Goal: Task Accomplishment & Management: Manage account settings

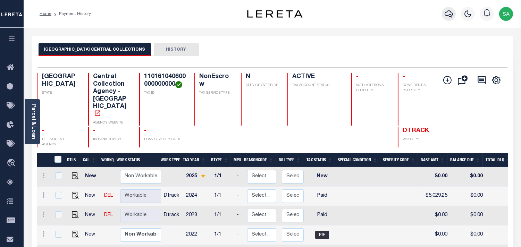
click at [445, 15] on icon "button" at bounding box center [448, 14] width 8 height 8
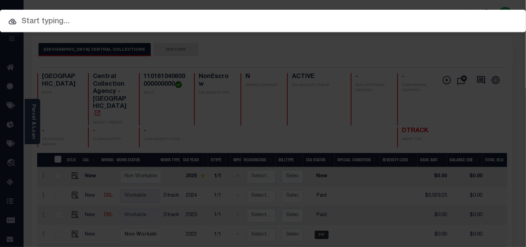
click at [411, 16] on input "text" at bounding box center [263, 22] width 526 height 12
paste input "1120"
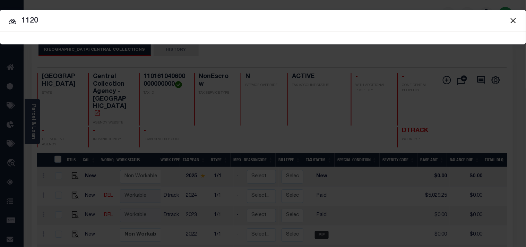
type input "1120"
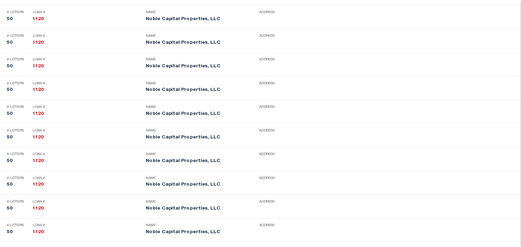
scroll to position [1944, 0]
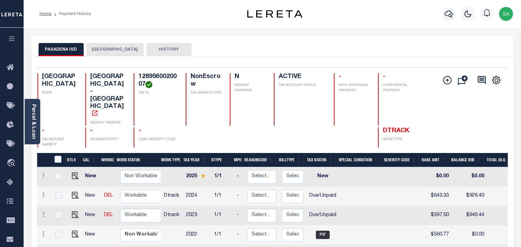
click at [116, 52] on button "HARRIS COUNTY" at bounding box center [114, 49] width 57 height 13
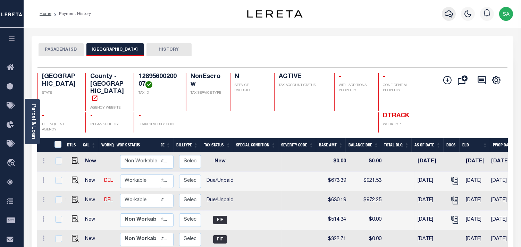
click at [448, 14] on icon "button" at bounding box center [448, 14] width 8 height 8
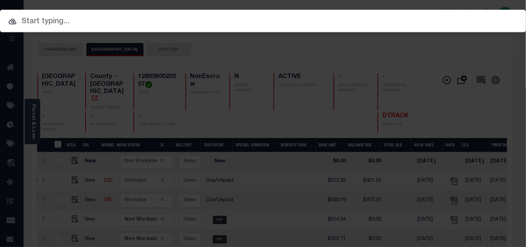
click at [409, 20] on div "Include Loans TBM Customers Borrowers Payments (Lender Non-Disb) Payments (Lend…" at bounding box center [263, 123] width 526 height 247
paste input "80000018570"
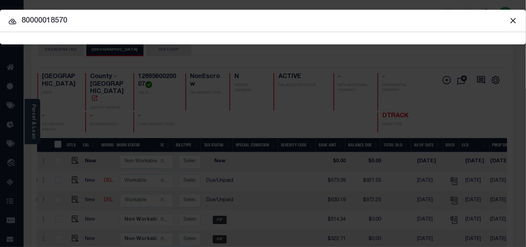
type input "80000018570"
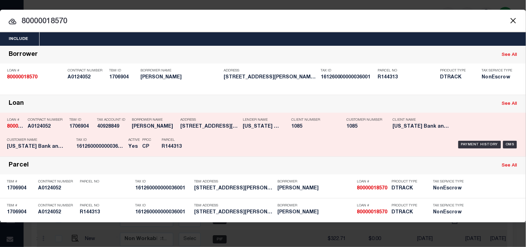
click at [208, 137] on div "Payment History OMS" at bounding box center [361, 145] width 316 height 20
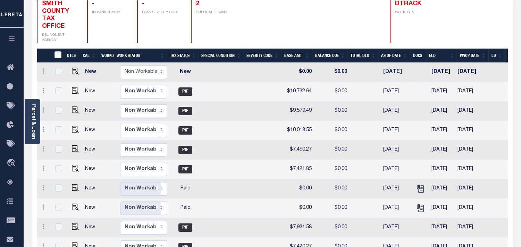
scroll to position [116, 0]
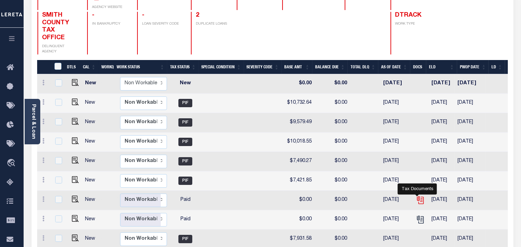
click at [417, 196] on icon "" at bounding box center [420, 199] width 6 height 6
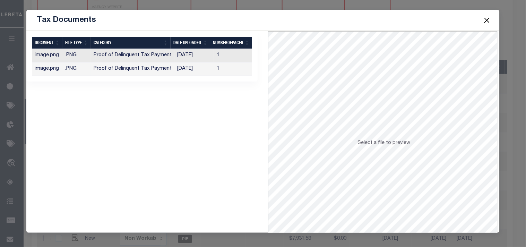
click at [197, 65] on td "09/26/2025" at bounding box center [194, 69] width 40 height 14
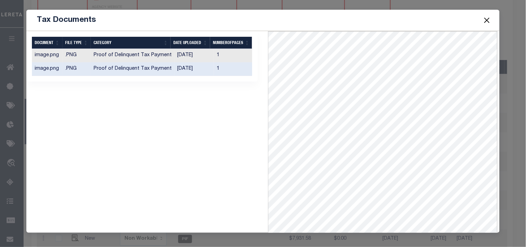
click at [486, 19] on button "Close" at bounding box center [487, 20] width 9 height 9
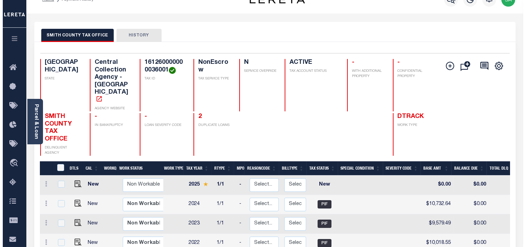
scroll to position [3, 0]
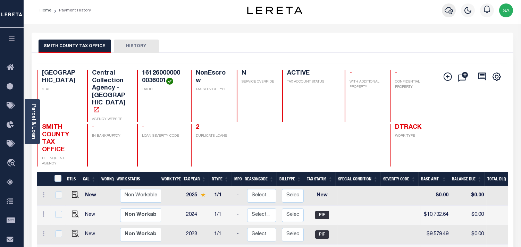
click at [446, 9] on icon "button" at bounding box center [448, 10] width 8 height 8
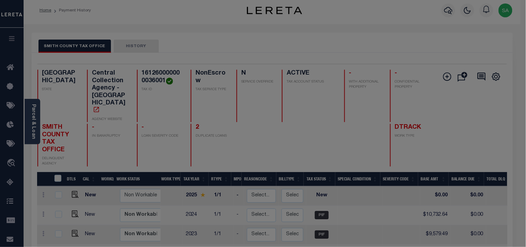
click at [0, 0] on div "Include Loans TBM Customers Borrowers Payments (Lender Non-Disb) Payments (Lend…" at bounding box center [0, 0] width 0 height 0
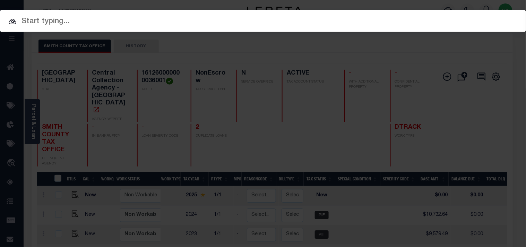
paste input "172000004553"
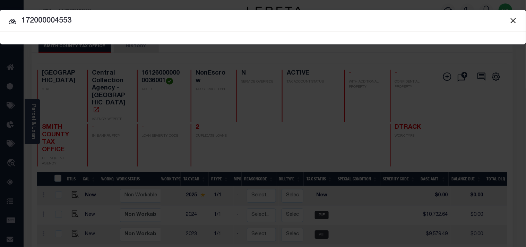
type input "172000004553"
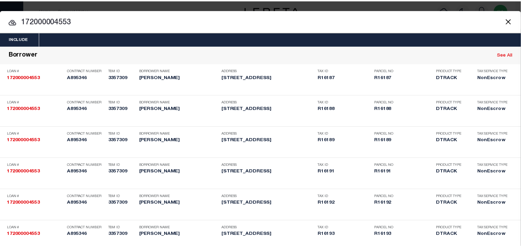
scroll to position [962, 0]
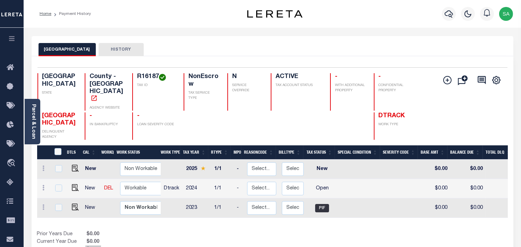
click at [153, 75] on h4 "R16187" at bounding box center [156, 77] width 38 height 8
copy h4 "R16187"
click at [159, 207] on td "Non Workable Workable" at bounding box center [137, 207] width 47 height 19
checkbox input "true"
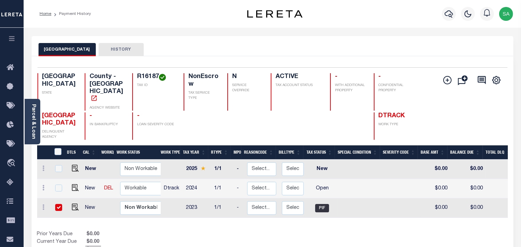
checkbox input "true"
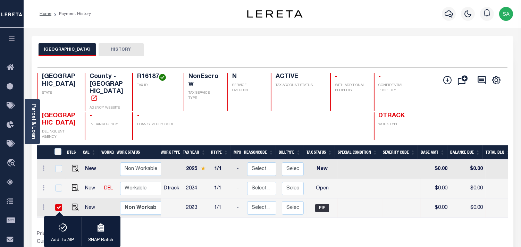
click at [198, 207] on td "2023" at bounding box center [197, 207] width 28 height 19
checkbox input "false"
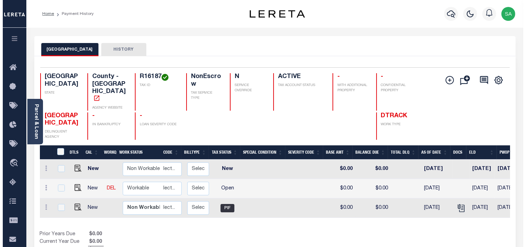
scroll to position [0, 100]
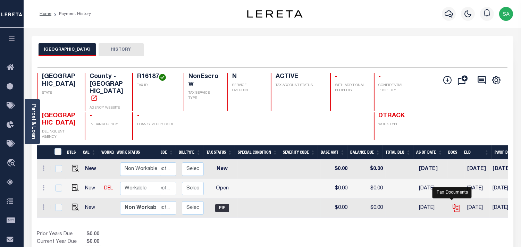
click at [451, 204] on icon "" at bounding box center [455, 208] width 9 height 9
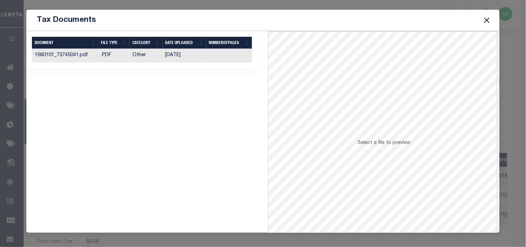
click at [183, 56] on td "09/20/2024" at bounding box center [185, 56] width 44 height 14
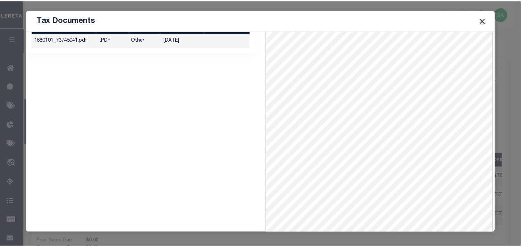
scroll to position [30, 0]
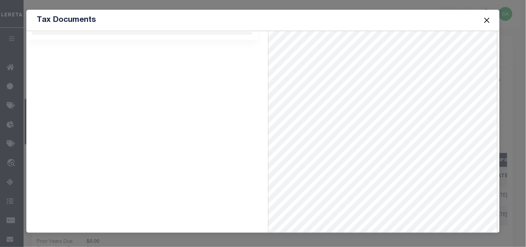
click at [486, 20] on button "Close" at bounding box center [487, 20] width 9 height 9
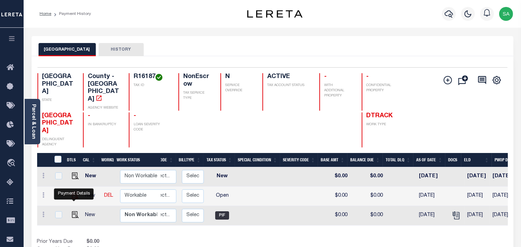
click at [74, 199] on img "" at bounding box center [75, 195] width 7 height 7
checkbox input "true"
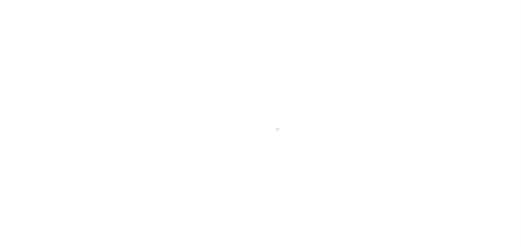
select select "OP2"
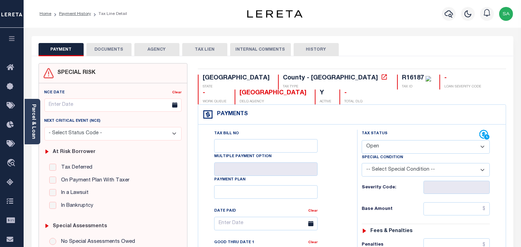
drag, startPoint x: 34, startPoint y: 106, endPoint x: 39, endPoint y: 105, distance: 4.9
click at [34, 106] on link "Parcel & Loan" at bounding box center [33, 121] width 5 height 35
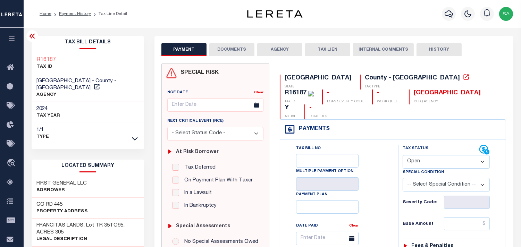
click at [69, 180] on h3 "FIRST GENERAL LLC" at bounding box center [62, 183] width 50 height 7
copy div "FIRST GENERAL LLC"
click at [78, 12] on link "Payment History" at bounding box center [75, 14] width 32 height 4
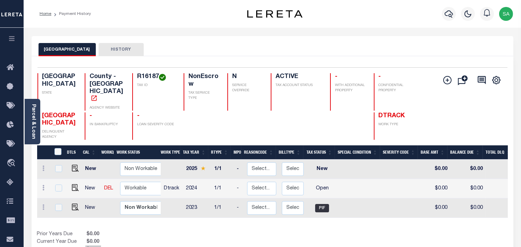
click at [352, 220] on div "DTLS CAL WorkQ Work Status Work Type Tax Year RType MPO ReasonCode BillType Tax…" at bounding box center [272, 199] width 470 height 109
click at [76, 184] on img "" at bounding box center [75, 187] width 7 height 7
checkbox input "true"
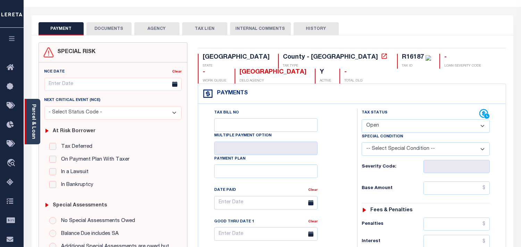
scroll to position [39, 0]
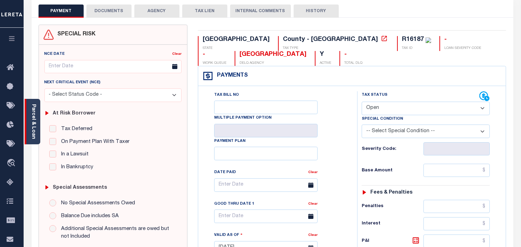
click at [29, 128] on div "Parcel & Loan" at bounding box center [33, 121] width 16 height 45
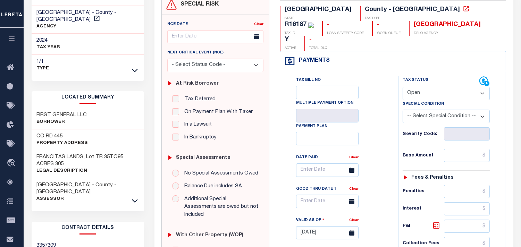
scroll to position [77, 0]
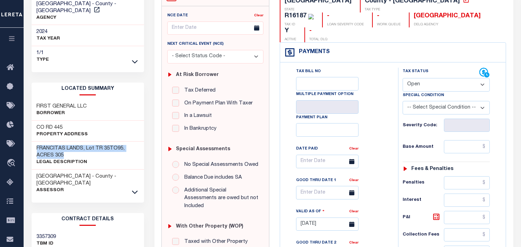
drag, startPoint x: 36, startPoint y: 139, endPoint x: 66, endPoint y: 145, distance: 30.4
click at [66, 145] on h3 "FRANCITAS LANDS, Lot TR 35TO95, ACRES 305" at bounding box center [88, 152] width 102 height 14
copy h3 "FRANCITAS LANDS, Lot TR 35TO95, ACRES 305"
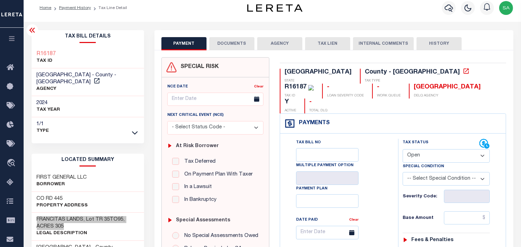
scroll to position [0, 0]
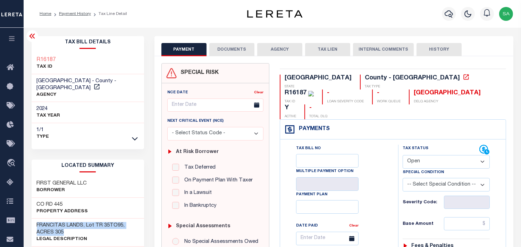
click at [69, 60] on div "R16187 TAX ID" at bounding box center [88, 63] width 113 height 21
drag, startPoint x: 74, startPoint y: 59, endPoint x: 36, endPoint y: 62, distance: 37.9
click at [36, 62] on div "R16187 TAX ID" at bounding box center [88, 63] width 113 height 21
copy h3 "R16187"
drag, startPoint x: 425, startPoint y: 141, endPoint x: 425, endPoint y: 151, distance: 10.1
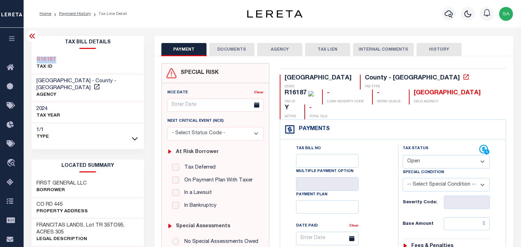
click at [425, 155] on select "- Select Status Code - Open Due/Unpaid Paid Incomplete No Tax Due Internal Refu…" at bounding box center [445, 162] width 87 height 14
select select "PYD"
click at [402, 155] on select "- Select Status Code - Open Due/Unpaid Paid Incomplete No Tax Due Internal Refu…" at bounding box center [445, 162] width 87 height 14
type input "09/29/2025"
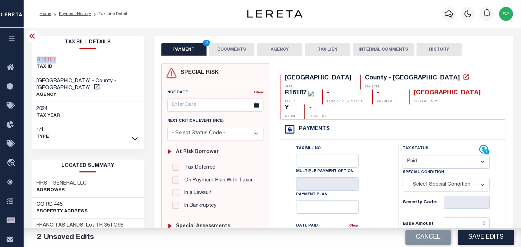
click at [236, 52] on button "DOCUMENTS" at bounding box center [231, 49] width 45 height 13
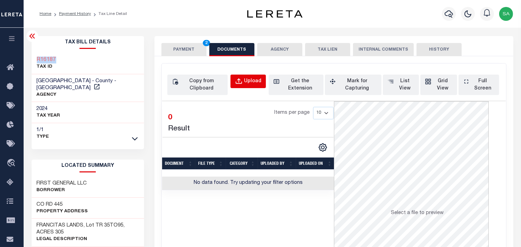
click at [250, 81] on div "Upload" at bounding box center [252, 82] width 17 height 8
select select "POP"
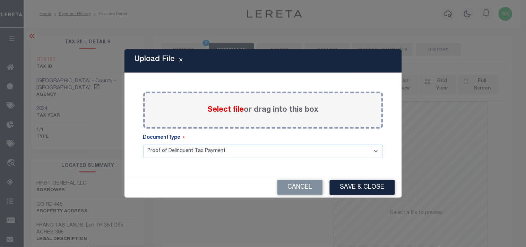
click at [231, 112] on span "Select file" at bounding box center [226, 110] width 36 height 8
click at [0, 0] on input "Select file or drag into this box" at bounding box center [0, 0] width 0 height 0
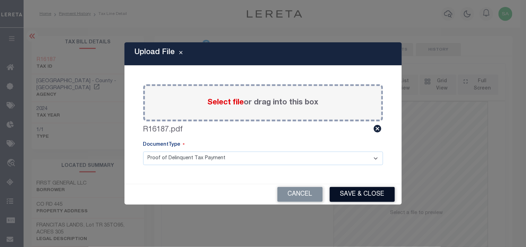
click at [387, 193] on button "Save & Close" at bounding box center [362, 194] width 65 height 15
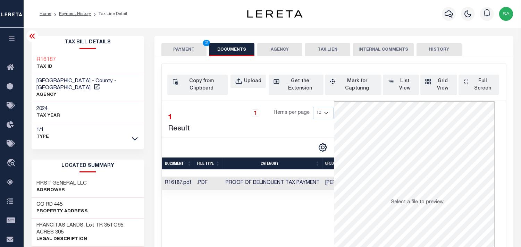
click at [190, 47] on button "PAYMENT 2" at bounding box center [183, 49] width 45 height 13
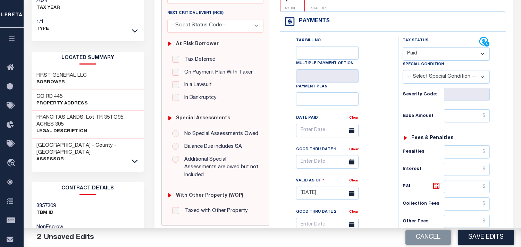
scroll to position [116, 0]
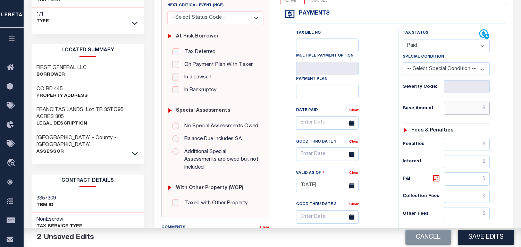
drag, startPoint x: 459, startPoint y: 91, endPoint x: 454, endPoint y: 91, distance: 5.6
click at [459, 102] on input "text" at bounding box center [467, 108] width 46 height 13
paste input "5,599.47"
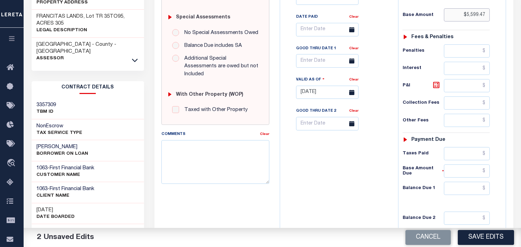
scroll to position [278, 0]
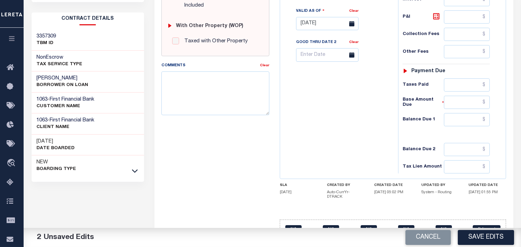
type input "$5,599.47"
click at [462, 113] on input "text" at bounding box center [467, 119] width 46 height 13
type input "$0.00"
click at [360, 112] on div "Tax Bill No Multiple Payment Option Payment Plan Clear" at bounding box center [337, 20] width 111 height 306
click at [478, 238] on button "Save Edits" at bounding box center [486, 237] width 56 height 15
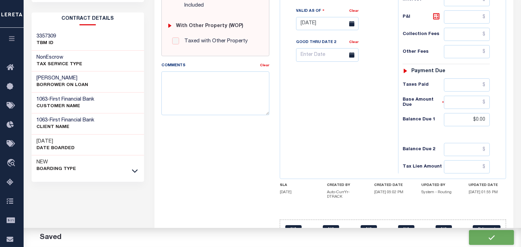
checkbox input "false"
type input "$5,599.47"
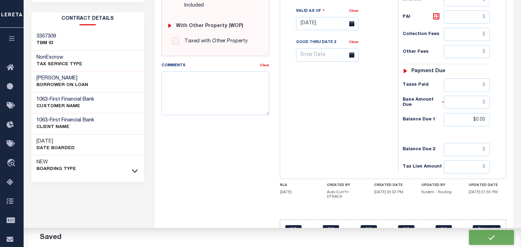
type input "$0"
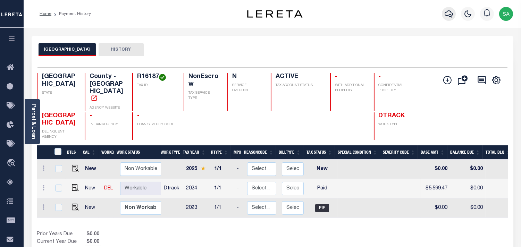
click at [447, 15] on icon "button" at bounding box center [448, 14] width 8 height 8
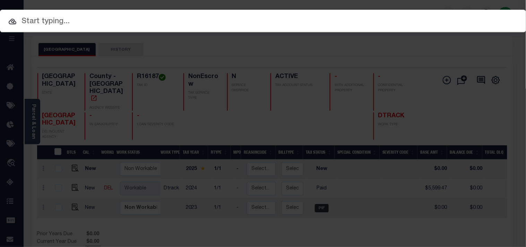
click at [404, 19] on div "Include Loans TBM Customers Borrowers Payments (Lender Non-Disb) Payments (Lend…" at bounding box center [263, 123] width 526 height 247
paste input "172000004553"
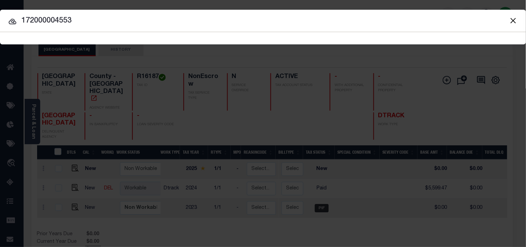
type input "172000004553"
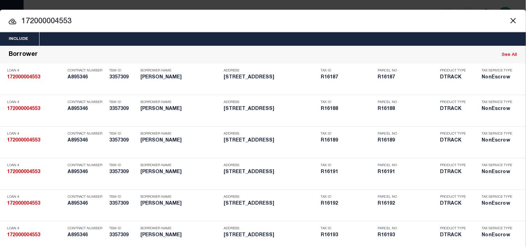
scroll to position [1006, 0]
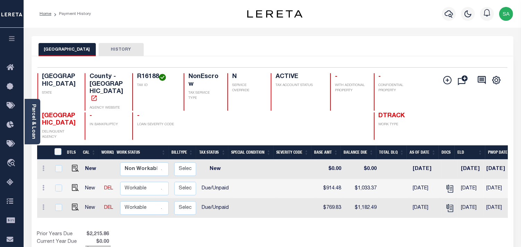
scroll to position [0, 151]
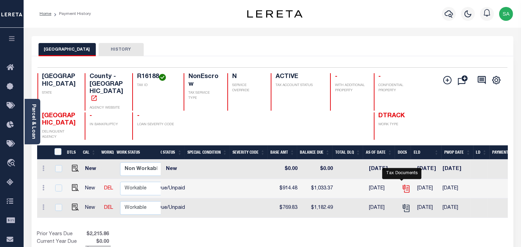
click at [402, 184] on icon "" at bounding box center [405, 188] width 9 height 9
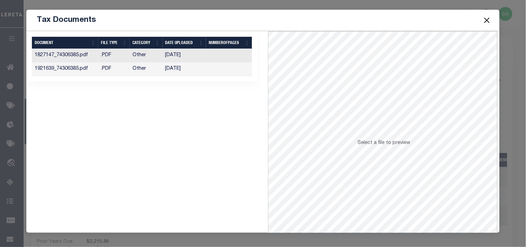
click at [180, 68] on td "[DATE]" at bounding box center [185, 69] width 44 height 14
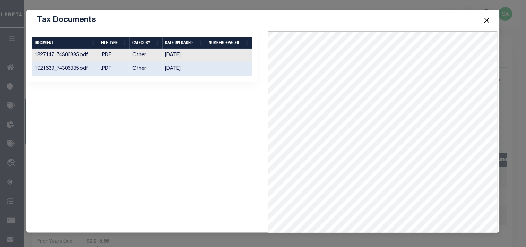
click at [486, 19] on button "Close" at bounding box center [487, 20] width 9 height 9
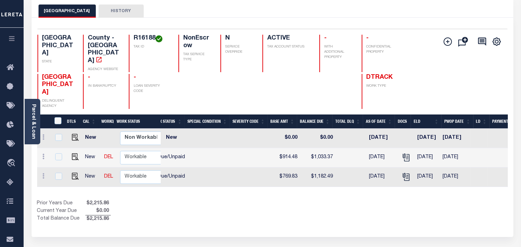
scroll to position [0, 0]
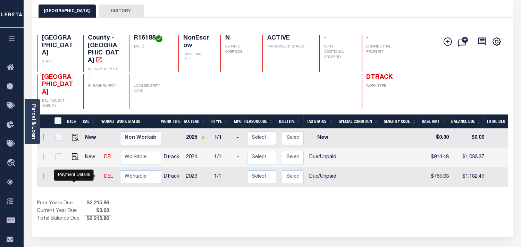
click at [74, 177] on img "" at bounding box center [75, 176] width 7 height 7
checkbox input "true"
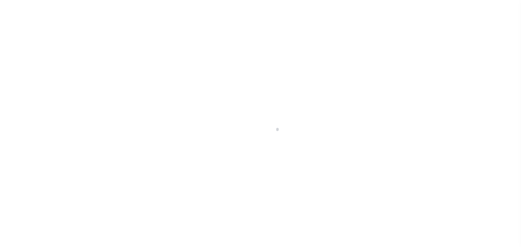
select select "DUE"
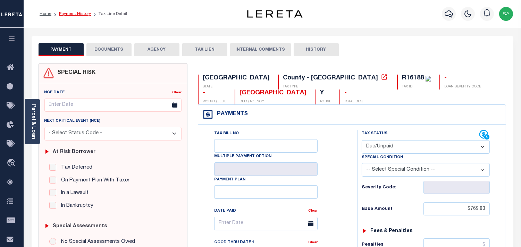
click at [83, 14] on link "Payment History" at bounding box center [75, 14] width 32 height 4
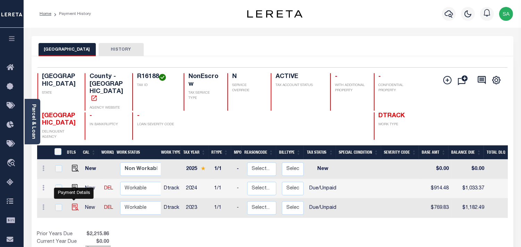
click at [74, 204] on img "" at bounding box center [75, 207] width 7 height 7
checkbox input "true"
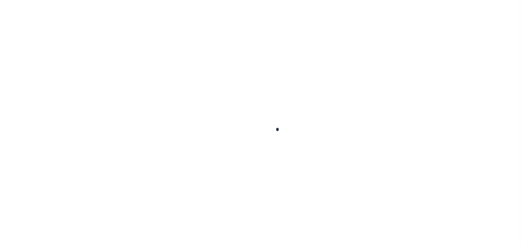
checkbox input "false"
type textarea "DELQ taxes for [DATE] thru [DATE] tax cycles are due see attached for details. …"
type input "[DATE]"
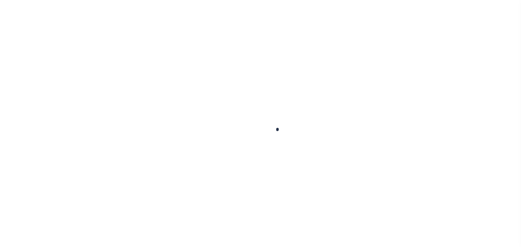
type input "[DATE]"
select select "DUE"
type input "$769.83"
type input "$412.66"
type input "$1,182.49"
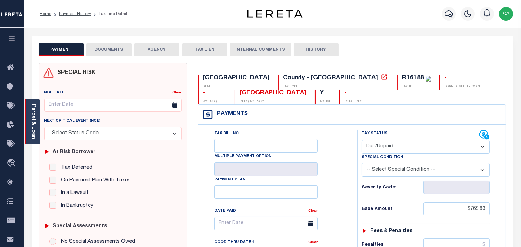
click at [32, 127] on link "Parcel & Loan" at bounding box center [33, 121] width 5 height 35
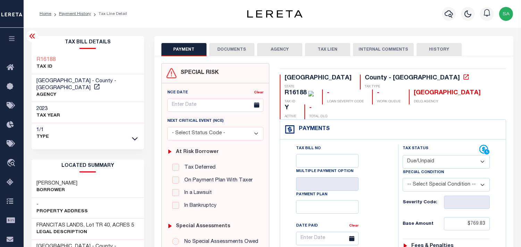
click at [72, 180] on h3 "[PERSON_NAME]" at bounding box center [57, 183] width 41 height 7
copy div "[PERSON_NAME]"
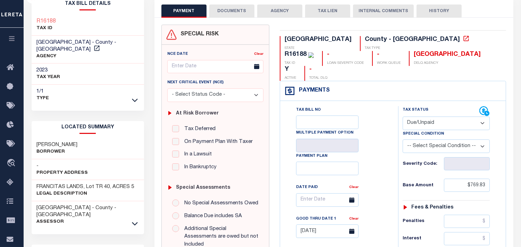
click at [379, 145] on div "Tax Bill No Multiple Payment Option Payment Plan Clear" at bounding box center [337, 203] width 101 height 195
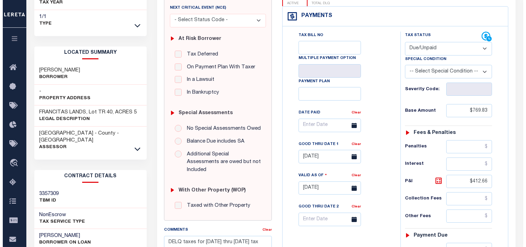
scroll to position [0, 0]
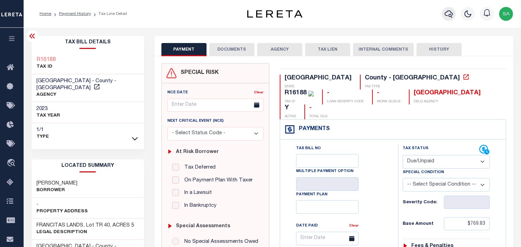
click at [446, 15] on icon "button" at bounding box center [448, 14] width 8 height 8
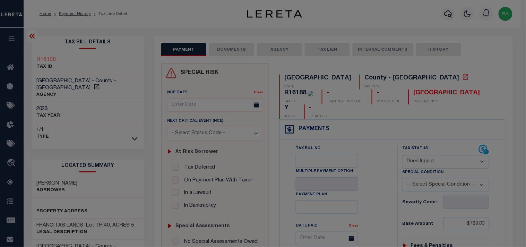
click at [0, 0] on div "Include Loans TBM Customers Borrowers Payments (Lender Non-Disb) Payments (Lend…" at bounding box center [0, 0] width 0 height 0
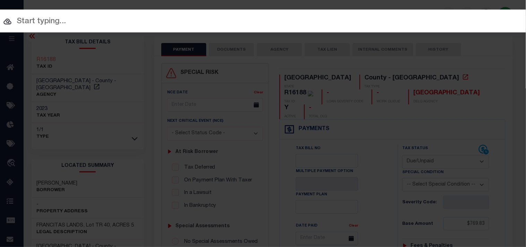
paste input "172500013195"
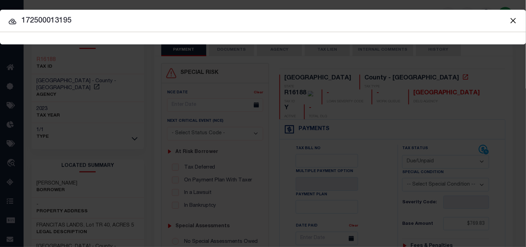
type input "172500013195"
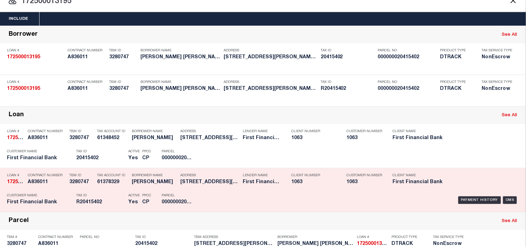
scroll to position [39, 0]
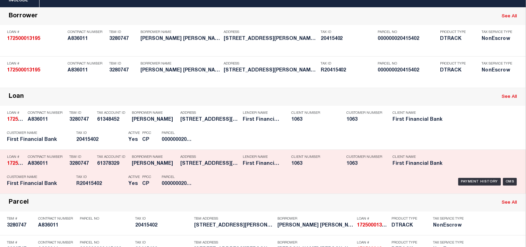
click at [105, 179] on p "Tax ID" at bounding box center [100, 177] width 49 height 4
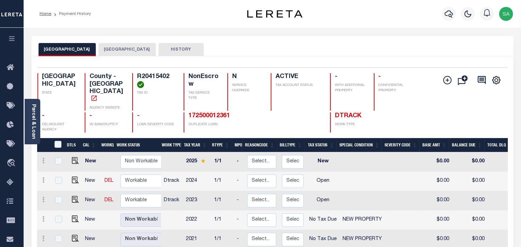
click at [113, 48] on button "[GEOGRAPHIC_DATA]" at bounding box center [127, 49] width 57 height 13
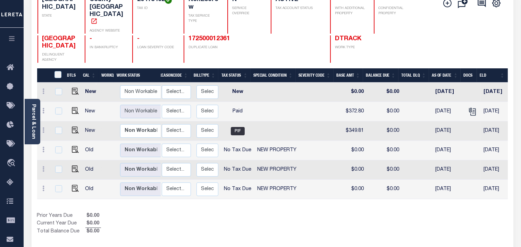
scroll to position [0, 99]
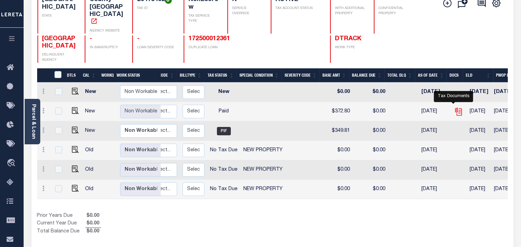
click at [455, 107] on icon "" at bounding box center [458, 111] width 9 height 9
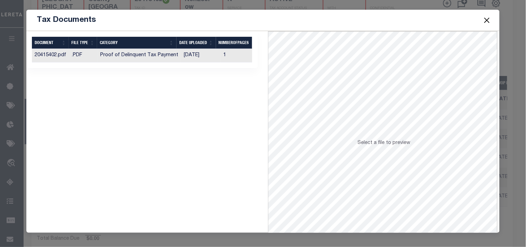
click at [195, 57] on td "[DATE]" at bounding box center [201, 56] width 40 height 14
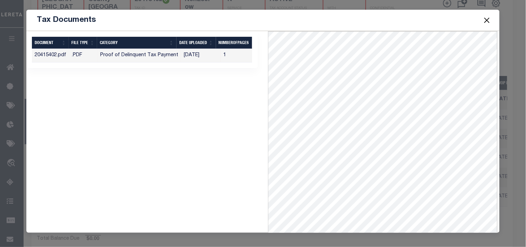
click at [487, 22] on button "Close" at bounding box center [487, 20] width 9 height 9
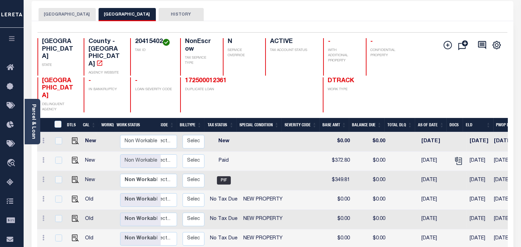
scroll to position [0, 0]
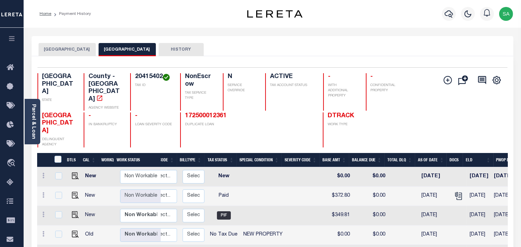
click at [46, 54] on button "[GEOGRAPHIC_DATA]" at bounding box center [67, 49] width 57 height 13
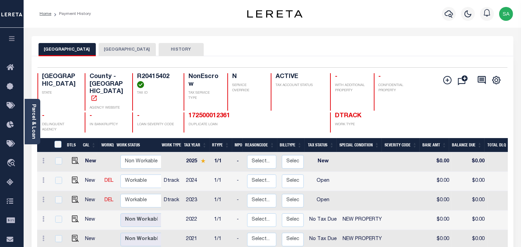
click at [152, 78] on h4 "R20415402" at bounding box center [156, 80] width 38 height 15
copy h4 "R20415402"
click at [76, 196] on img "" at bounding box center [75, 199] width 7 height 7
checkbox input "true"
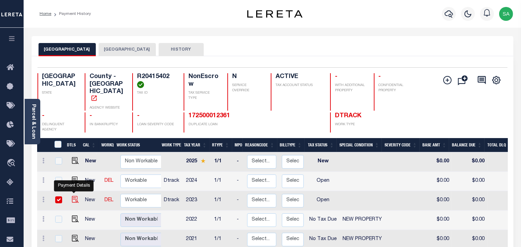
checkbox input "true"
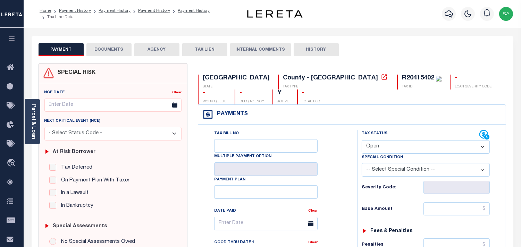
click at [385, 149] on select "- Select Status Code - Open Due/Unpaid Paid Incomplete No Tax Due Internal Refu…" at bounding box center [425, 147] width 128 height 14
select select "DUE"
click at [361, 140] on select "- Select Status Code - Open Due/Unpaid Paid Incomplete No Tax Due Internal Refu…" at bounding box center [425, 147] width 128 height 14
type input "09/29/2025"
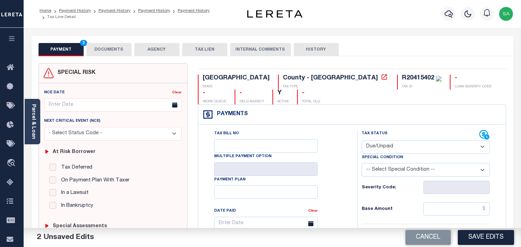
drag, startPoint x: 386, startPoint y: 147, endPoint x: 386, endPoint y: 152, distance: 4.2
click at [386, 147] on select "- Select Status Code - Open Due/Unpaid Paid Incomplete No Tax Due Internal Refu…" at bounding box center [425, 147] width 128 height 14
select select "PYD"
click at [361, 140] on select "- Select Status Code - Open Due/Unpaid Paid Incomplete No Tax Due Internal Refu…" at bounding box center [425, 147] width 128 height 14
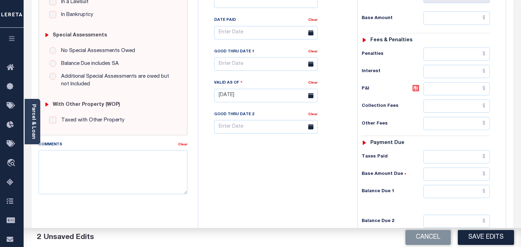
scroll to position [231, 0]
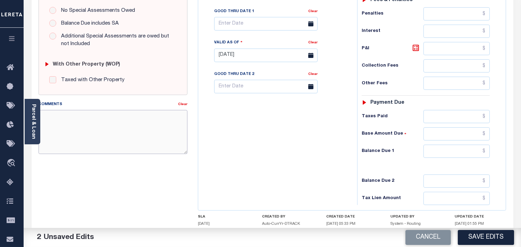
click at [133, 140] on textarea "Comments" at bounding box center [113, 132] width 149 height 44
paste textarea "Refer 2024 1/1 line for document."
type textarea "Refer 2024 1/1 line for document."
click at [476, 157] on input "text" at bounding box center [456, 151] width 66 height 13
type input "$0.00"
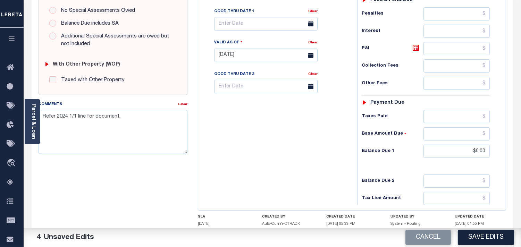
drag, startPoint x: 331, startPoint y: 154, endPoint x: 392, endPoint y: 196, distance: 74.3
click at [331, 154] on div "Tax Bill No Multiple Payment Option Payment Plan Clear" at bounding box center [276, 52] width 152 height 306
click at [465, 238] on button "Save Edits" at bounding box center [486, 237] width 56 height 15
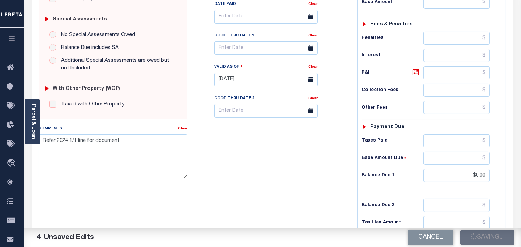
scroll to position [77, 0]
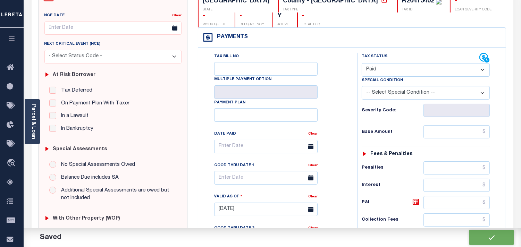
checkbox input "false"
type input "$0"
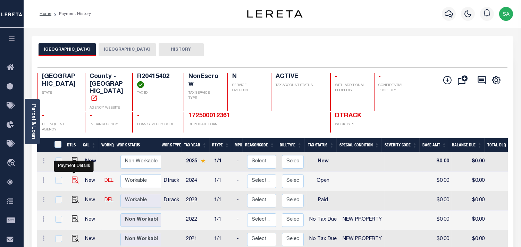
click at [75, 177] on img "" at bounding box center [75, 180] width 7 height 7
checkbox input "true"
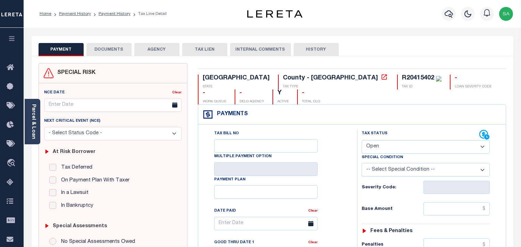
drag, startPoint x: 378, startPoint y: 147, endPoint x: 380, endPoint y: 152, distance: 4.7
click at [378, 147] on select "- Select Status Code - Open Due/Unpaid Paid Incomplete No Tax Due Internal Refu…" at bounding box center [425, 147] width 128 height 14
select select "PYD"
click at [361, 140] on select "- Select Status Code - Open Due/Unpaid Paid Incomplete No Tax Due Internal Refu…" at bounding box center [425, 147] width 128 height 14
type input "[DATE]"
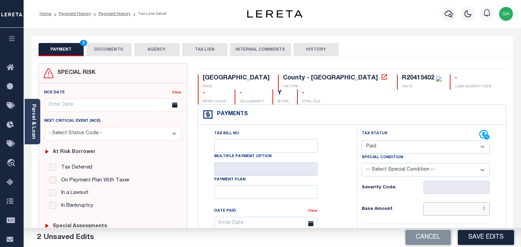
click at [464, 206] on input "text" at bounding box center [456, 208] width 66 height 13
paste input "611.32"
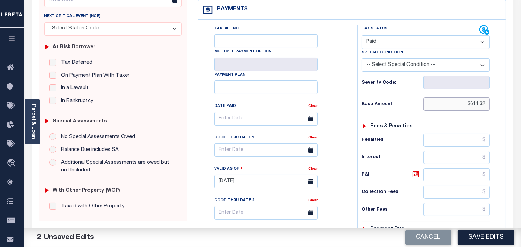
scroll to position [193, 0]
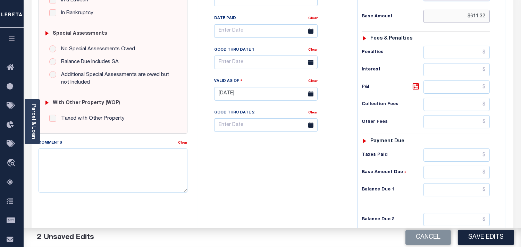
type input "$611.32"
click at [448, 156] on input "text" at bounding box center [456, 154] width 66 height 13
paste input "611.32"
type input "$611.32"
click at [456, 191] on input "text" at bounding box center [456, 189] width 66 height 13
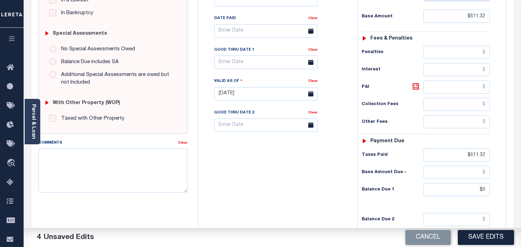
type input "$0.00"
click at [339, 179] on div "Tax Bill No Multiple Payment Option Payment Plan Clear" at bounding box center [276, 90] width 152 height 306
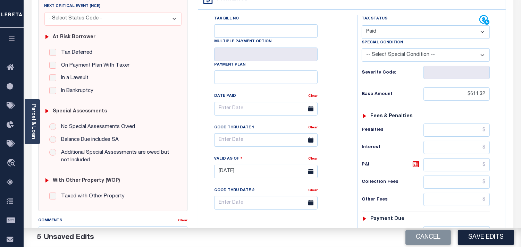
scroll to position [0, 0]
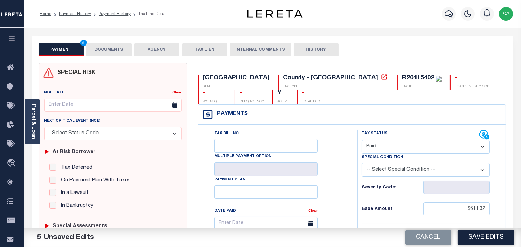
click at [117, 53] on button "DOCUMENTS" at bounding box center [108, 49] width 45 height 13
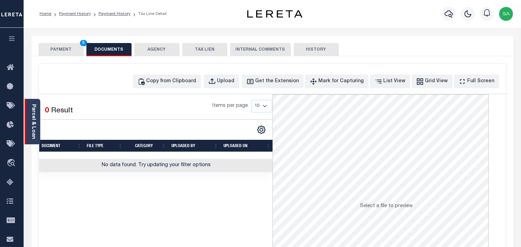
click at [36, 123] on div "Parcel & Loan" at bounding box center [33, 121] width 16 height 45
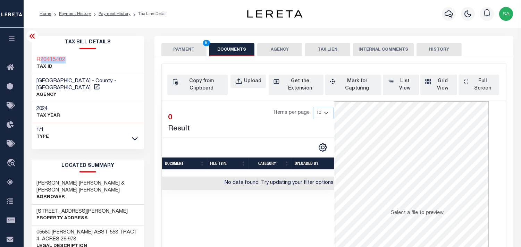
drag, startPoint x: 67, startPoint y: 58, endPoint x: 41, endPoint y: 62, distance: 26.6
click at [41, 62] on div "R20415402 TAX ID" at bounding box center [88, 63] width 113 height 21
copy h3 "20415402"
click at [254, 79] on div "Upload" at bounding box center [252, 82] width 17 height 8
select select "POP"
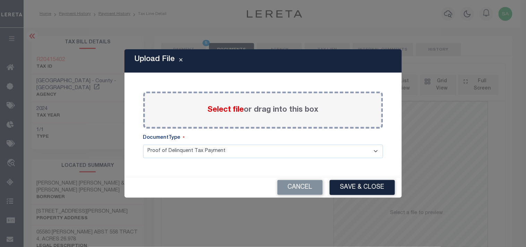
click at [218, 110] on span "Select file" at bounding box center [226, 110] width 36 height 8
click at [0, 0] on input "Select file or drag into this box" at bounding box center [0, 0] width 0 height 0
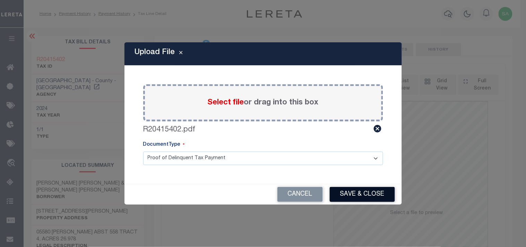
click at [362, 189] on button "Save & Close" at bounding box center [362, 194] width 65 height 15
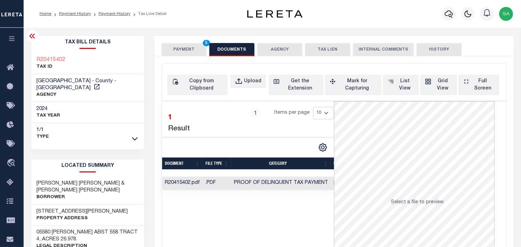
click at [179, 52] on button "PAYMENT 5" at bounding box center [183, 49] width 45 height 13
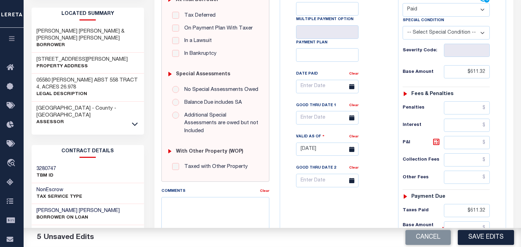
scroll to position [193, 0]
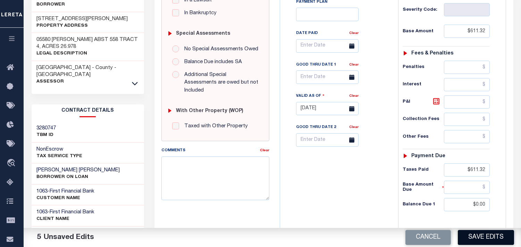
click at [475, 237] on button "Save Edits" at bounding box center [486, 237] width 56 height 15
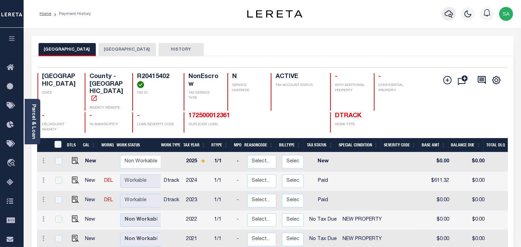
click at [449, 13] on icon "button" at bounding box center [448, 14] width 8 height 8
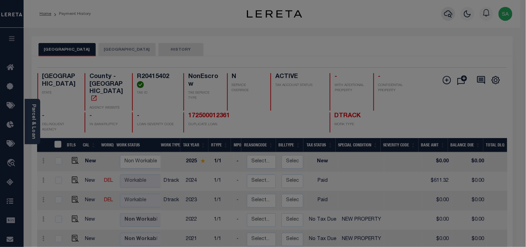
click at [418, 13] on body "Home Payment History Profile Sign out" at bounding box center [263, 217] width 526 height 435
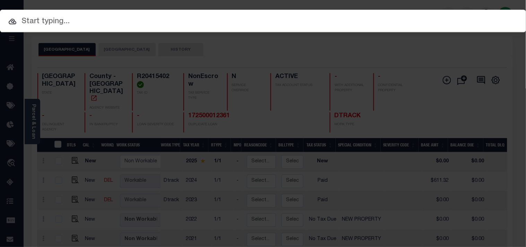
paste input "140500017961"
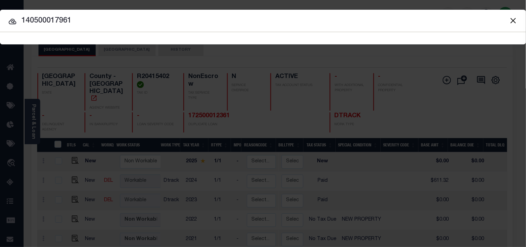
type input "140500017961"
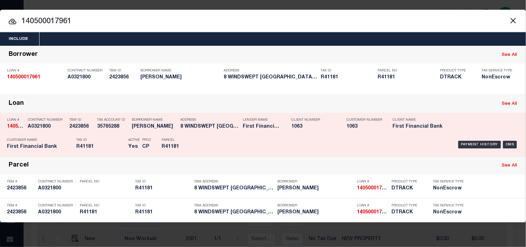
click at [249, 133] on div "Lender Name First Financial Bank" at bounding box center [262, 124] width 38 height 20
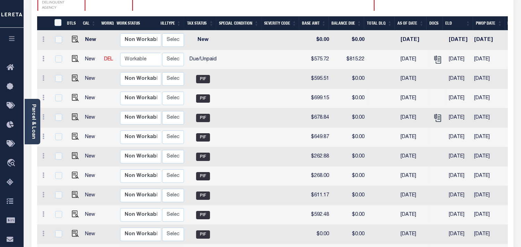
scroll to position [116, 0]
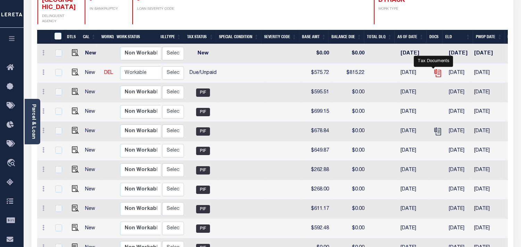
click at [435, 69] on icon "" at bounding box center [437, 72] width 6 height 6
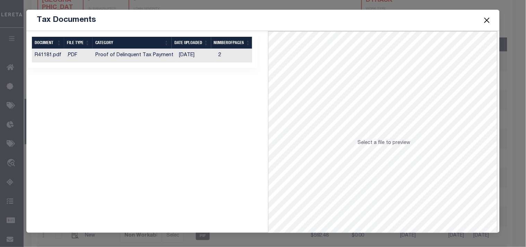
click at [216, 59] on td "2" at bounding box center [237, 56] width 42 height 14
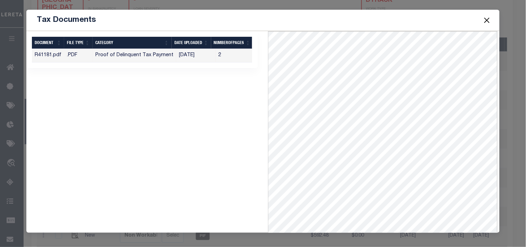
click at [484, 21] on button "Close" at bounding box center [487, 20] width 9 height 9
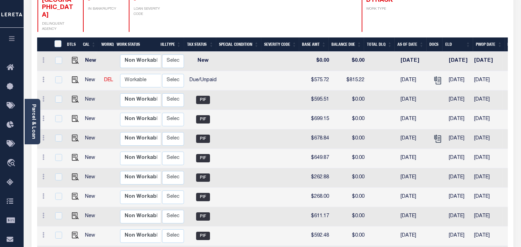
scroll to position [39, 0]
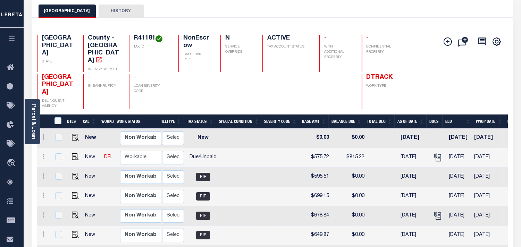
click at [134, 37] on h4 "R41181" at bounding box center [152, 39] width 36 height 8
copy h4 "R41181"
click at [74, 160] on img "" at bounding box center [75, 156] width 7 height 7
checkbox input "true"
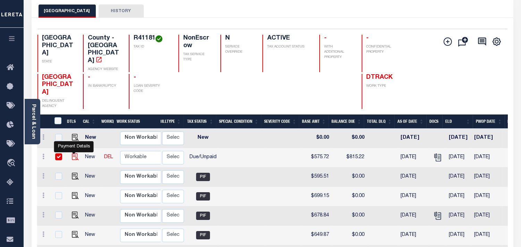
checkbox input "true"
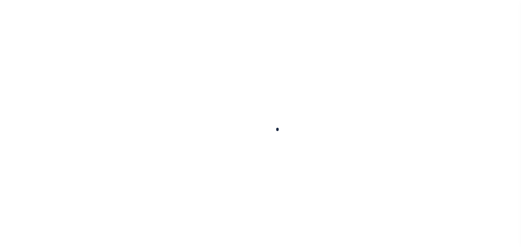
checkbox input "false"
type input "[DATE]"
select select "DUE"
type input "$575.72"
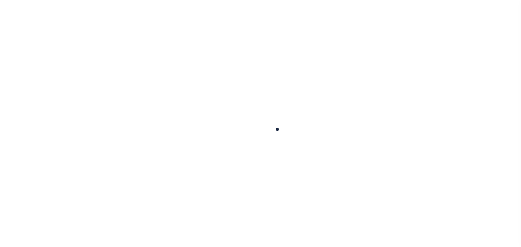
type input "$239.5"
type input "$815.22"
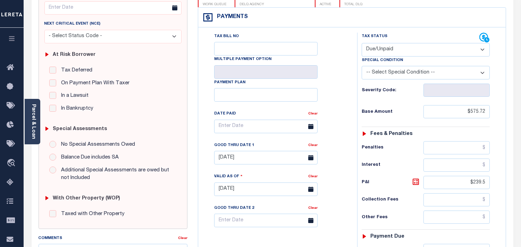
scroll to position [116, 0]
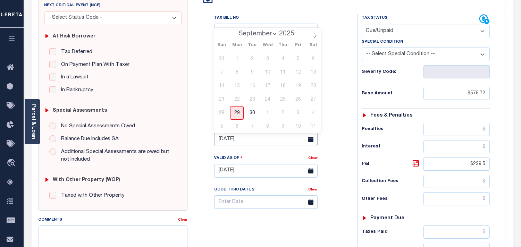
click at [244, 139] on input "[DATE]" at bounding box center [265, 140] width 103 height 14
click at [234, 113] on span "29" at bounding box center [237, 113] width 14 height 14
type input "[DATE]"
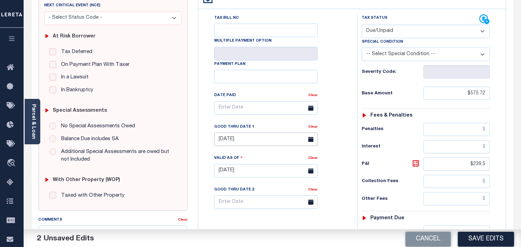
scroll to position [0, 0]
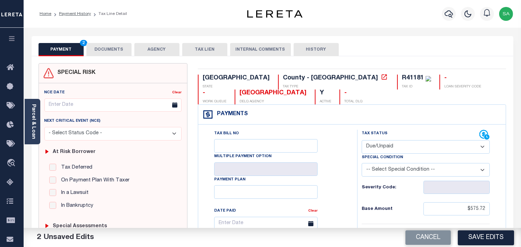
click at [117, 47] on button "DOCUMENTS" at bounding box center [108, 49] width 45 height 13
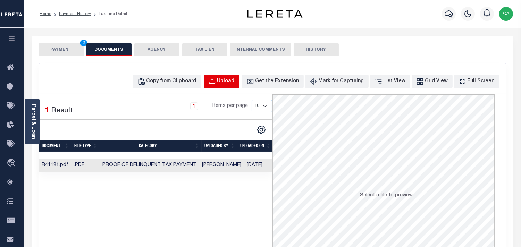
click at [234, 84] on div "Upload" at bounding box center [225, 82] width 17 height 8
select select "POP"
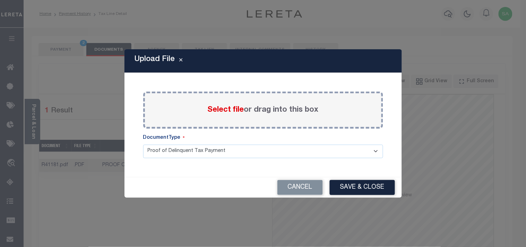
click at [212, 110] on span "Select file" at bounding box center [226, 110] width 36 height 8
click at [0, 0] on input "Select file or drag into this box" at bounding box center [0, 0] width 0 height 0
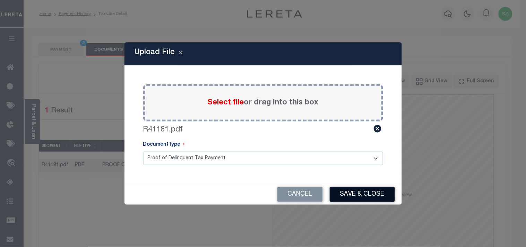
click at [359, 202] on button "Save & Close" at bounding box center [362, 194] width 65 height 15
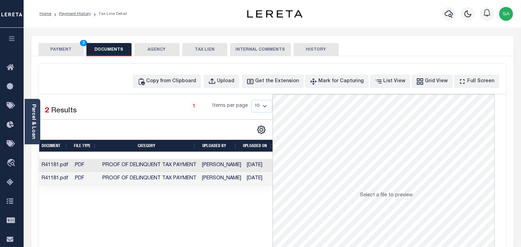
scroll to position [0, 4]
click at [74, 46] on button "PAYMENT 2" at bounding box center [61, 49] width 45 height 13
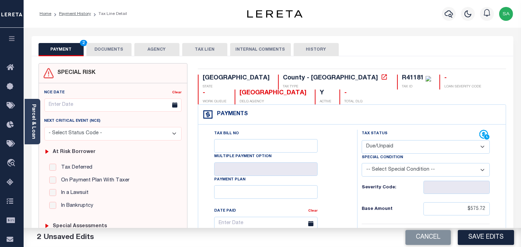
scroll to position [116, 0]
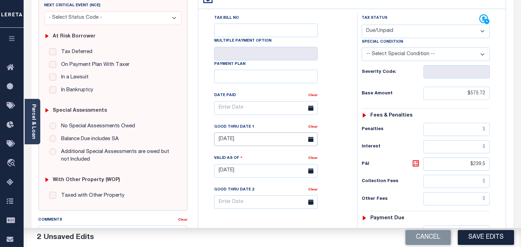
click at [228, 137] on input "09/29/2025" at bounding box center [265, 140] width 103 height 14
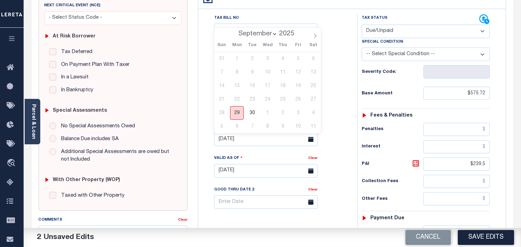
click at [238, 113] on span "29" at bounding box center [237, 113] width 14 height 14
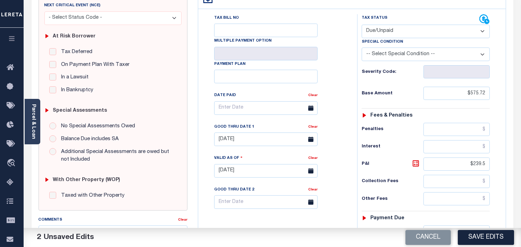
click at [329, 140] on div "Tax Bill No Multiple Payment Option Payment Plan Clear" at bounding box center [276, 111] width 142 height 195
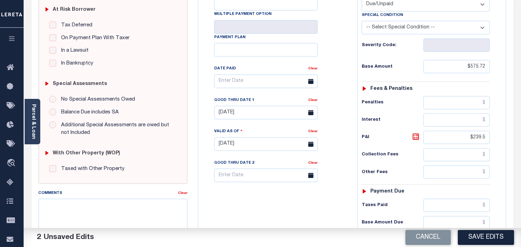
scroll to position [193, 0]
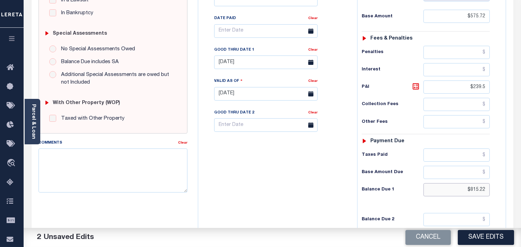
drag, startPoint x: 453, startPoint y: 188, endPoint x: 493, endPoint y: 193, distance: 39.5
click at [493, 193] on div "Tax Status Status - Select Status Code -" at bounding box center [428, 90] width 142 height 306
paste input "829.0"
type input "$829.02"
click at [417, 87] on icon at bounding box center [415, 86] width 4 height 4
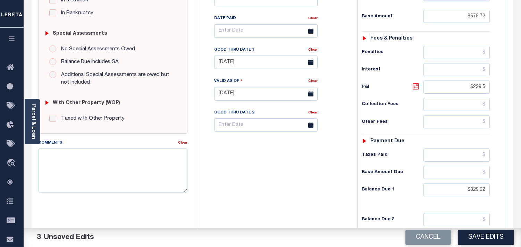
type input "$253.30"
click at [483, 237] on button "Save Edits" at bounding box center [486, 237] width 56 height 15
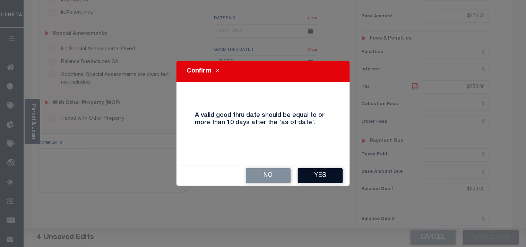
click at [319, 176] on button "Yes" at bounding box center [320, 175] width 45 height 15
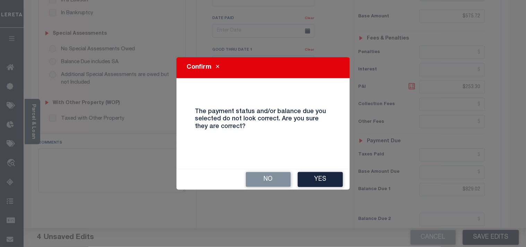
click at [331, 181] on button "Yes" at bounding box center [320, 179] width 45 height 15
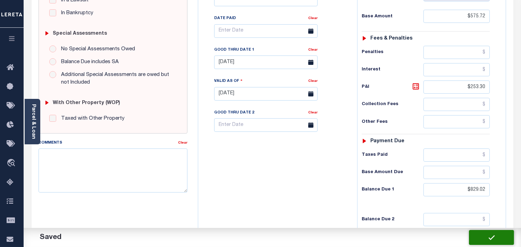
checkbox input "false"
type input "$575.72"
type input "$253.3"
type input "$829.02"
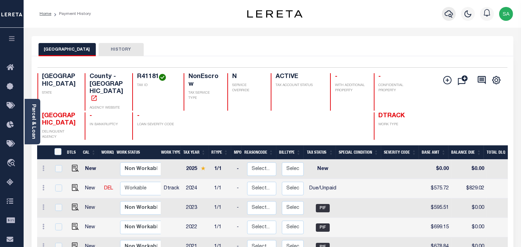
click at [446, 15] on icon "button" at bounding box center [448, 14] width 8 height 8
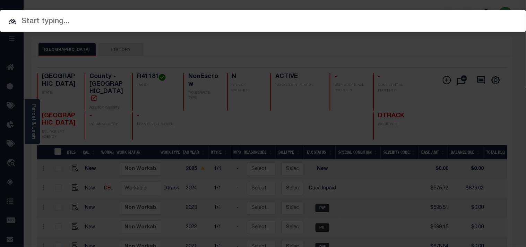
click at [422, 15] on div "Include Loans TBM Customers Borrowers Payments (Lender Non-Disb) Payments (Lend…" at bounding box center [263, 123] width 526 height 247
paste input "400363900"
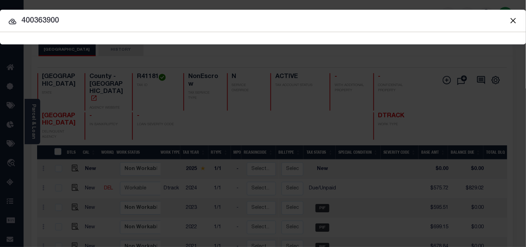
type input "400363900"
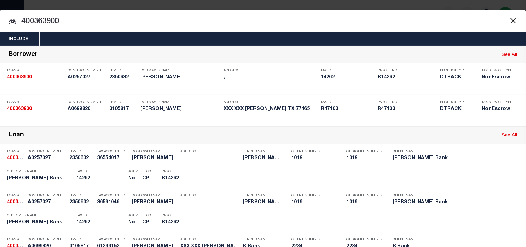
scroll to position [168, 0]
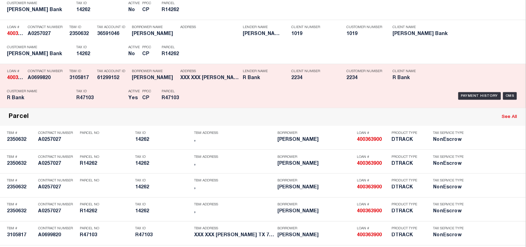
click at [215, 106] on div "Payment History OMS" at bounding box center [361, 96] width 316 height 20
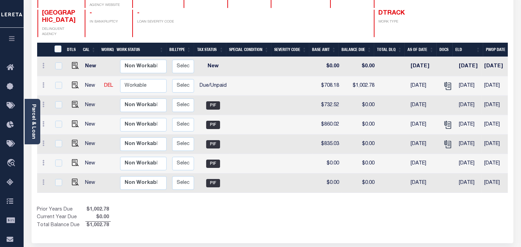
scroll to position [39, 0]
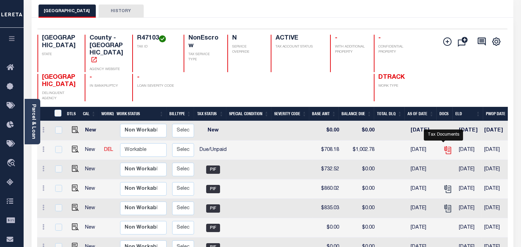
click at [443, 146] on icon "" at bounding box center [447, 150] width 9 height 9
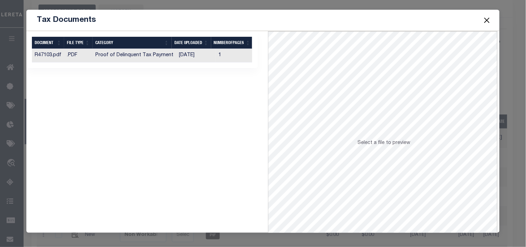
click at [197, 58] on td "[DATE]" at bounding box center [196, 56] width 40 height 14
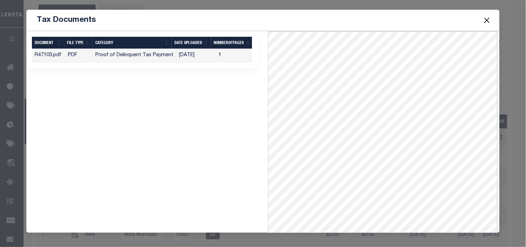
click at [486, 21] on button "Close" at bounding box center [487, 20] width 9 height 9
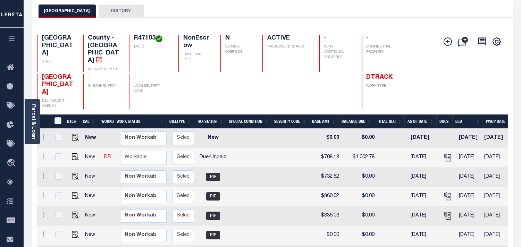
click at [134, 38] on h4 "R47103" at bounding box center [152, 39] width 36 height 8
copy h4 "R47103"
click at [75, 160] on img "" at bounding box center [75, 156] width 7 height 7
checkbox input "true"
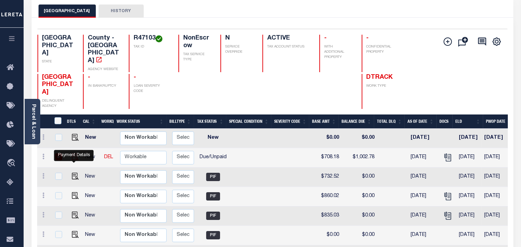
checkbox input "true"
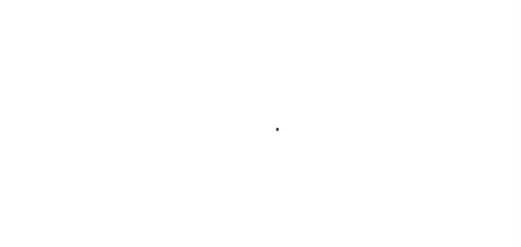
checkbox input "false"
type input "[DATE]"
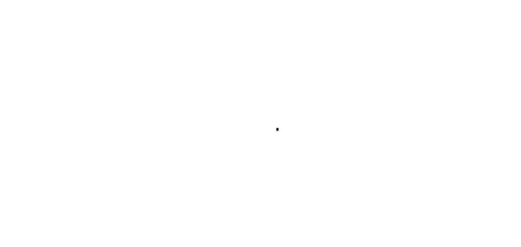
type input "[DATE]"
select select "DUE"
type input "$708.18"
type input "$294.6"
type input "$1,002.78"
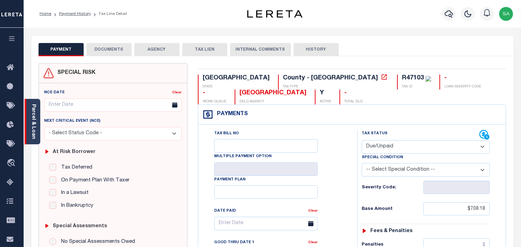
click at [36, 135] on div "Parcel & Loan" at bounding box center [33, 121] width 16 height 45
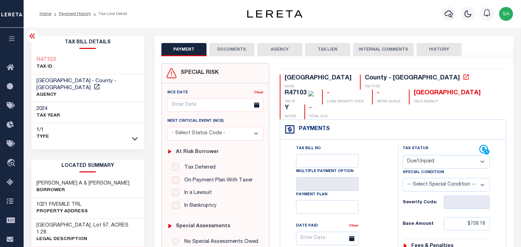
click at [234, 47] on button "DOCUMENTS" at bounding box center [231, 49] width 45 height 13
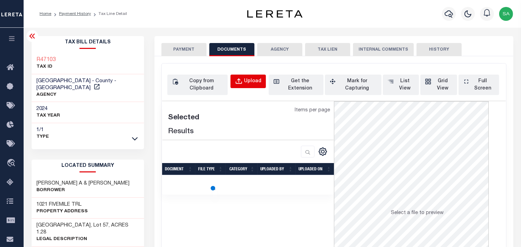
click at [249, 78] on div "Upload" at bounding box center [252, 82] width 17 height 8
select select "POP"
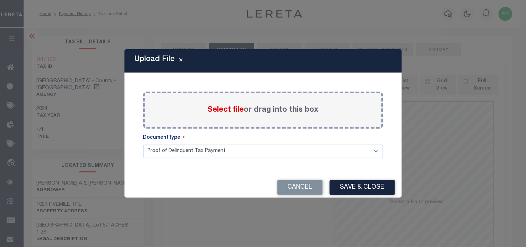
click at [240, 112] on span "Select file" at bounding box center [226, 110] width 36 height 8
click at [0, 0] on input "Select file or drag into this box" at bounding box center [0, 0] width 0 height 0
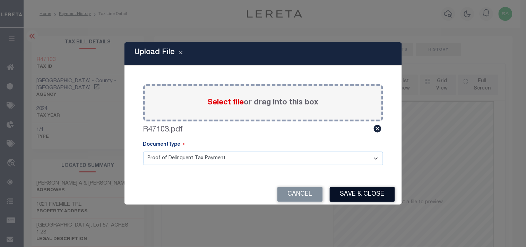
click at [367, 196] on button "Save & Close" at bounding box center [362, 194] width 65 height 15
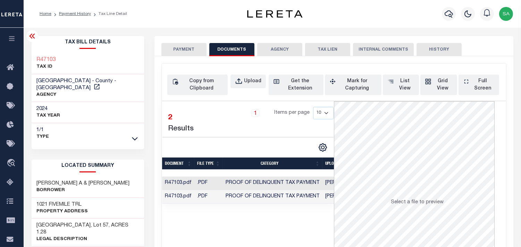
click at [189, 52] on button "PAYMENT" at bounding box center [183, 49] width 45 height 13
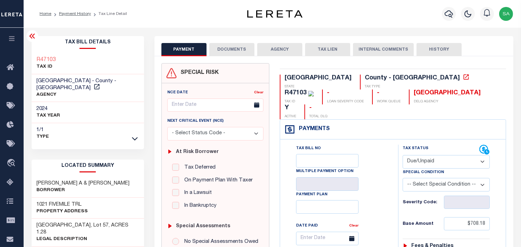
scroll to position [154, 0]
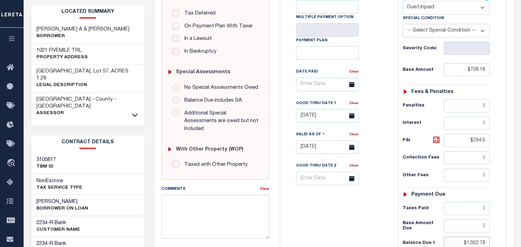
drag, startPoint x: 463, startPoint y: 226, endPoint x: 494, endPoint y: 224, distance: 31.6
click at [494, 224] on div "Tax Status Status - Select Status Code -" at bounding box center [448, 144] width 101 height 306
paste input "1,019.79"
type input "$1,019.79"
type input "[DATE]"
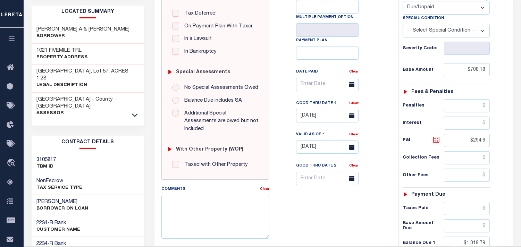
click at [435, 138] on icon at bounding box center [436, 140] width 4 height 4
type input "$311.61"
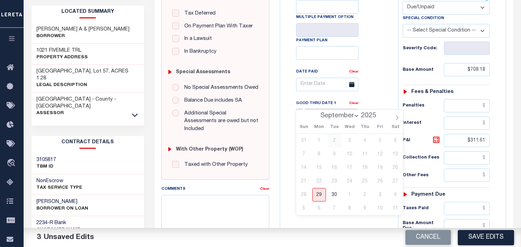
drag, startPoint x: 315, startPoint y: 104, endPoint x: 335, endPoint y: 145, distance: 45.9
click at [315, 109] on input "[DATE]" at bounding box center [327, 116] width 62 height 14
click at [320, 194] on span "29" at bounding box center [319, 195] width 14 height 14
type input "[DATE]"
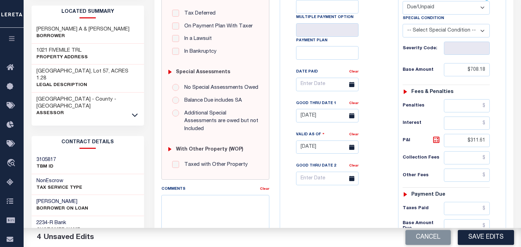
click at [339, 196] on div "Tax Bill No Multiple Payment Option Payment Plan Clear" at bounding box center [337, 144] width 111 height 306
click at [481, 238] on button "Save Edits" at bounding box center [486, 237] width 56 height 15
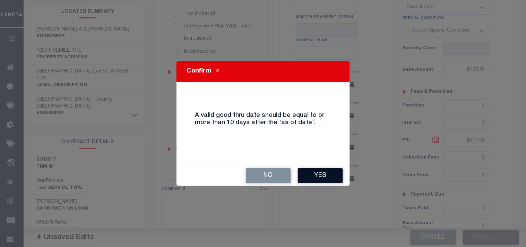
click at [328, 172] on button "Yes" at bounding box center [320, 175] width 45 height 15
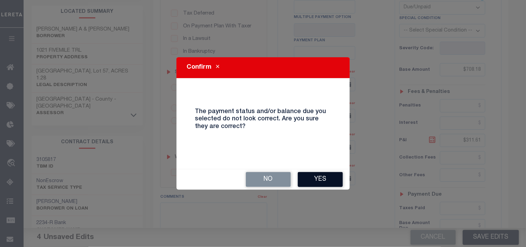
click at [337, 172] on button "Yes" at bounding box center [320, 179] width 45 height 15
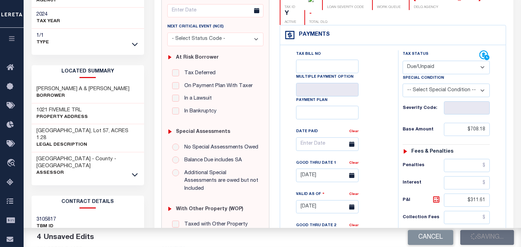
scroll to position [77, 0]
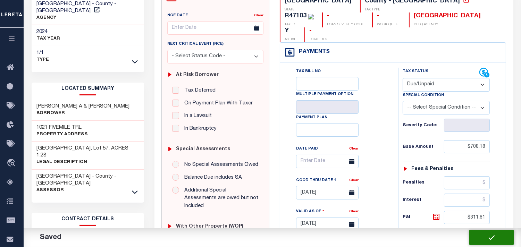
checkbox input "false"
type input "$708.18"
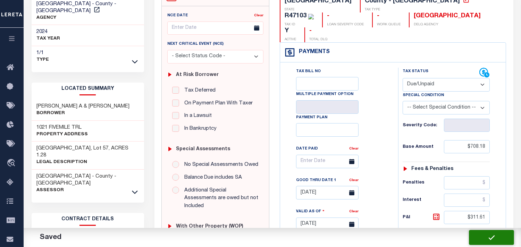
type input "$311.61"
type input "$1,019.79"
